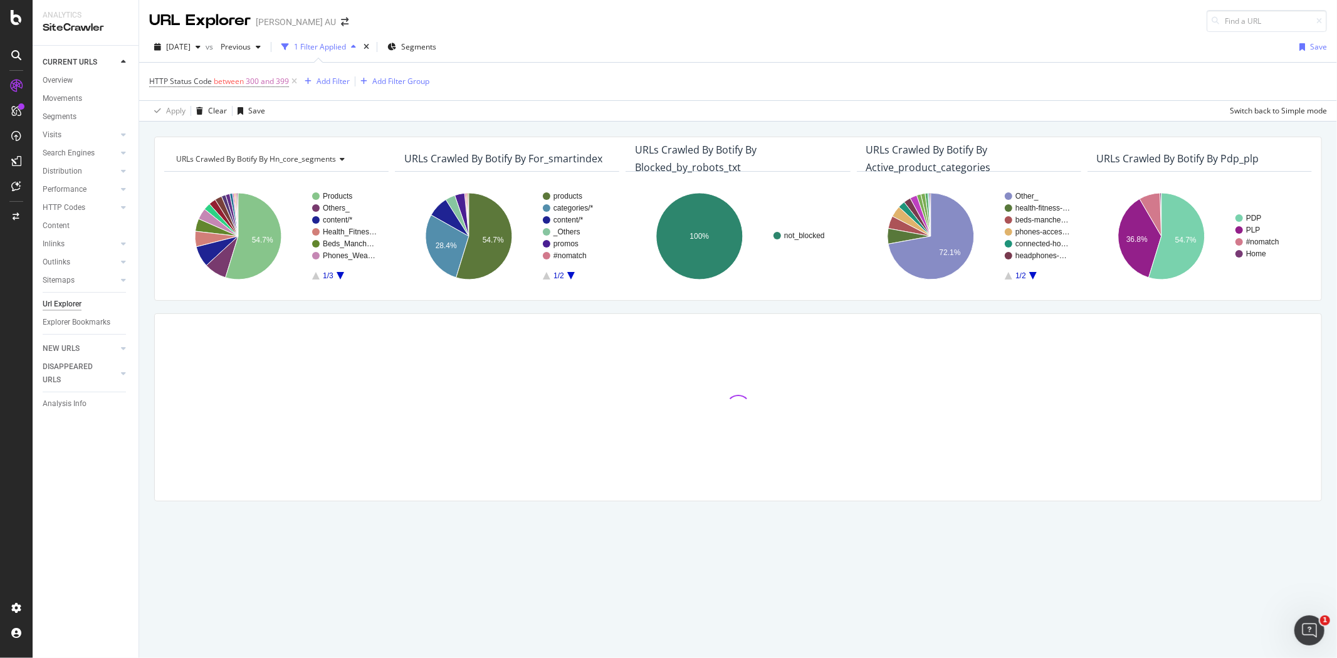
click at [668, 55] on div "[DATE] vs Previous 1 Filter Applied Segments Save" at bounding box center [738, 49] width 1198 height 25
